Goal: Task Accomplishment & Management: Manage account settings

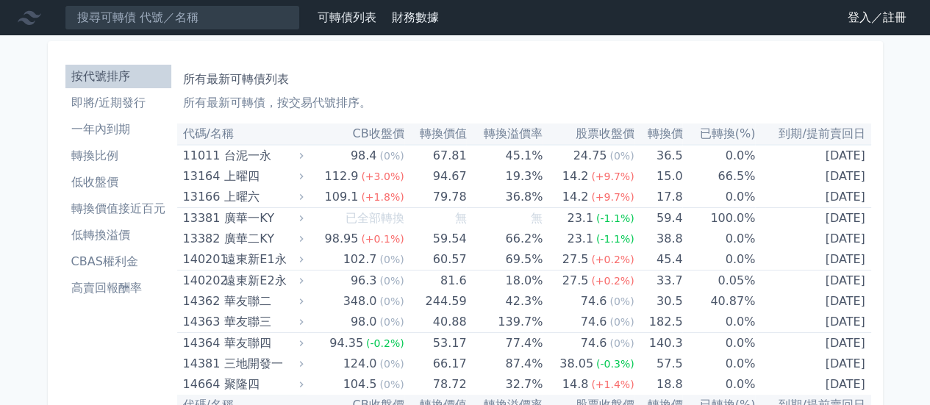
click at [850, 24] on link "登入／註冊" at bounding box center [877, 18] width 82 height 24
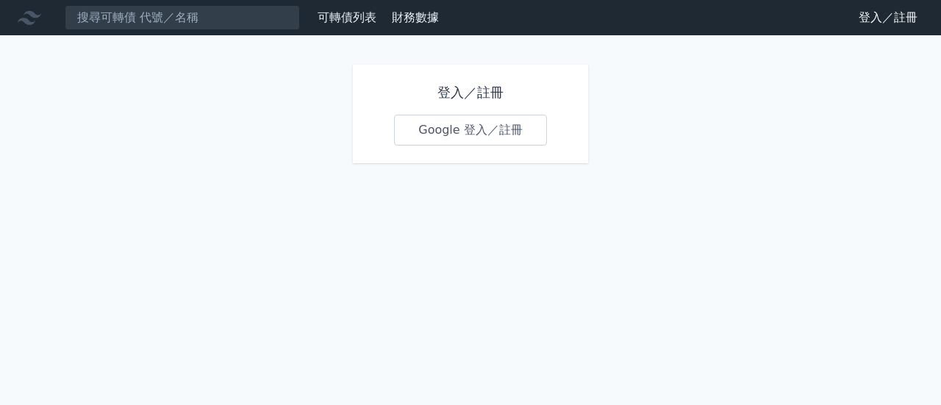
click at [492, 134] on link "Google 登入／註冊" at bounding box center [470, 130] width 153 height 31
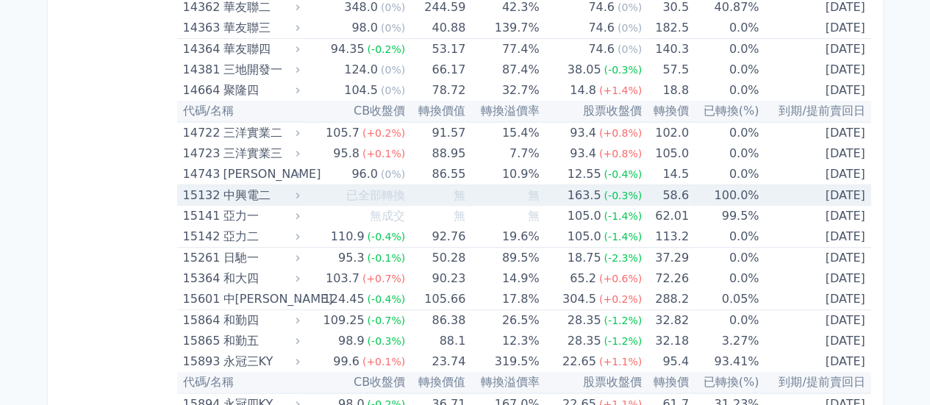
scroll to position [8029, 0]
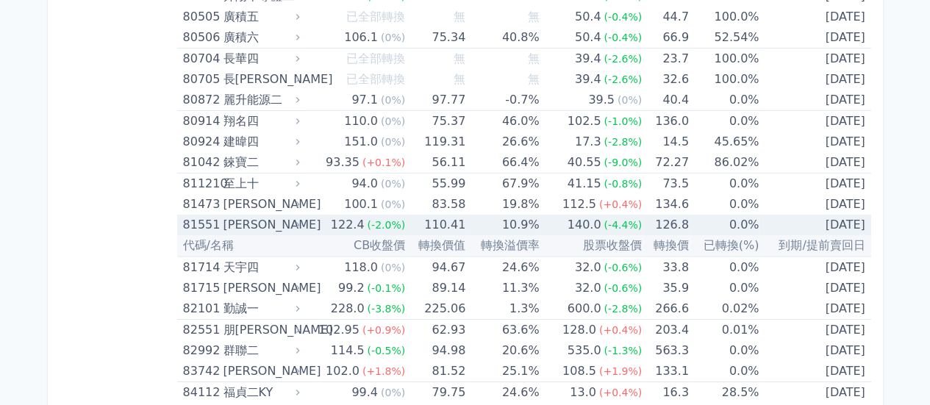
click at [563, 215] on td "140.0 (-4.4%)" at bounding box center [591, 225] width 102 height 21
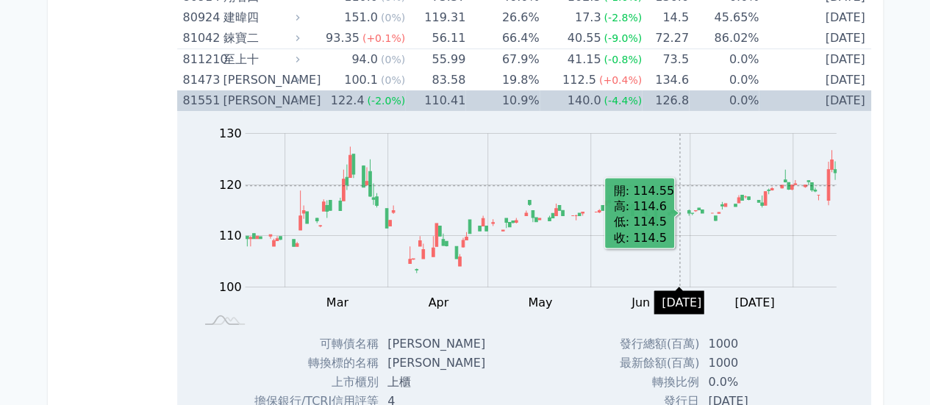
scroll to position [8176, 0]
